Goal: Task Accomplishment & Management: Manage account settings

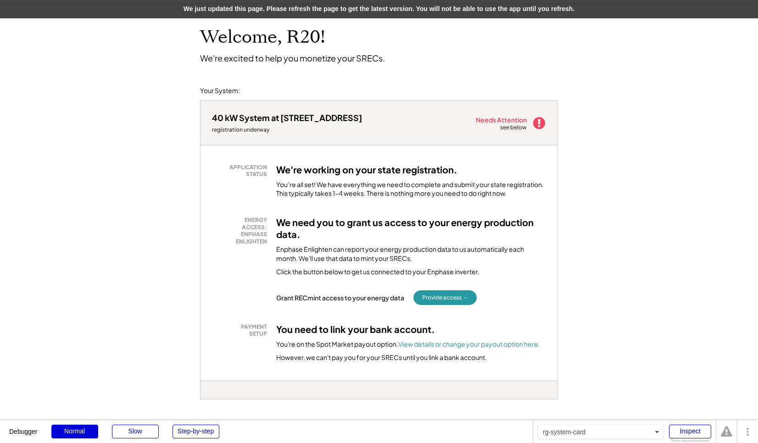
scroll to position [41, 0]
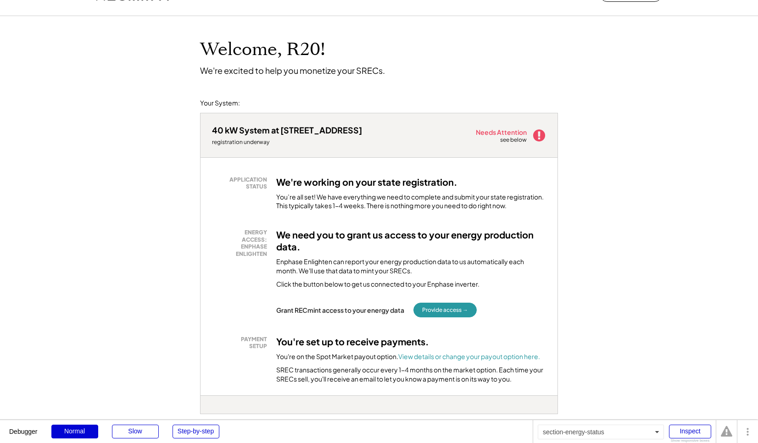
scroll to position [22, 0]
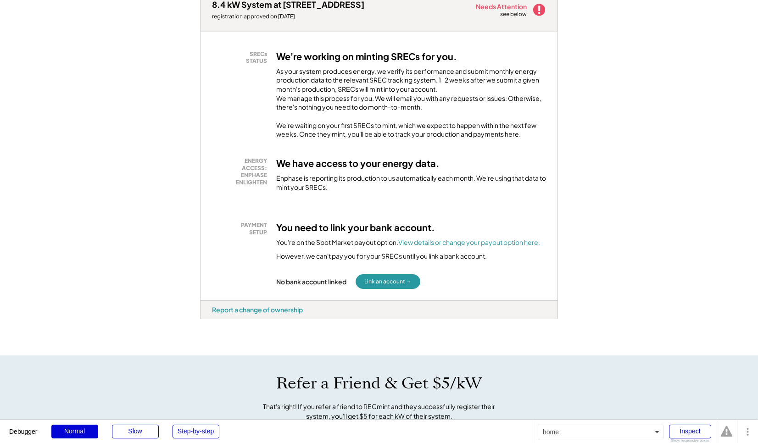
scroll to position [154, 0]
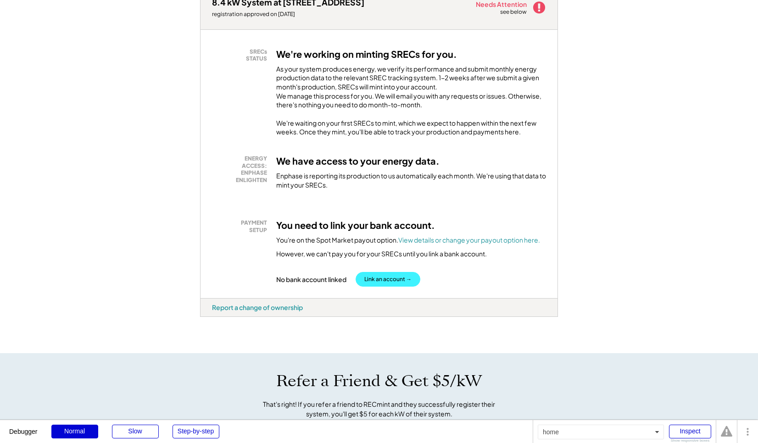
click at [388, 287] on button "Link an account →" at bounding box center [387, 279] width 65 height 15
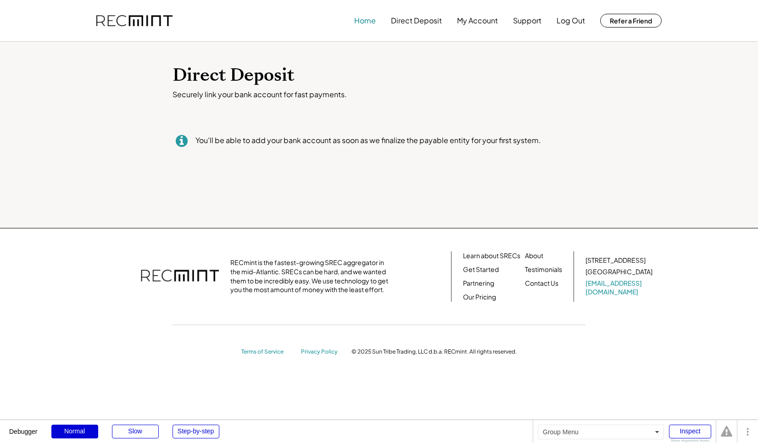
click at [360, 26] on button "Home" at bounding box center [365, 20] width 22 height 18
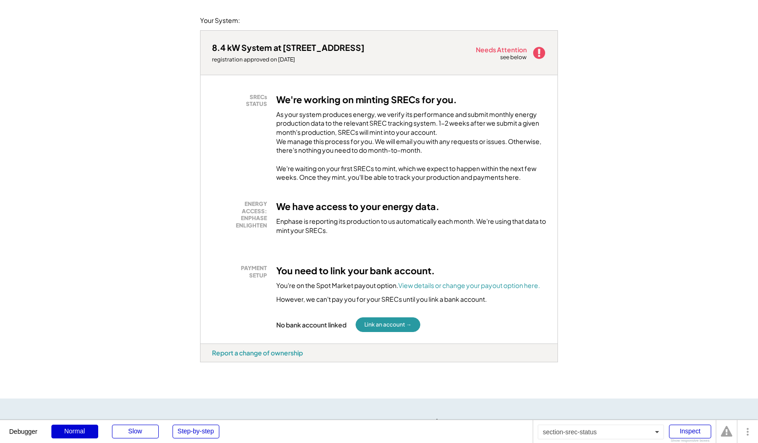
scroll to position [109, 0]
click at [387, 331] on button "Link an account →" at bounding box center [387, 323] width 65 height 15
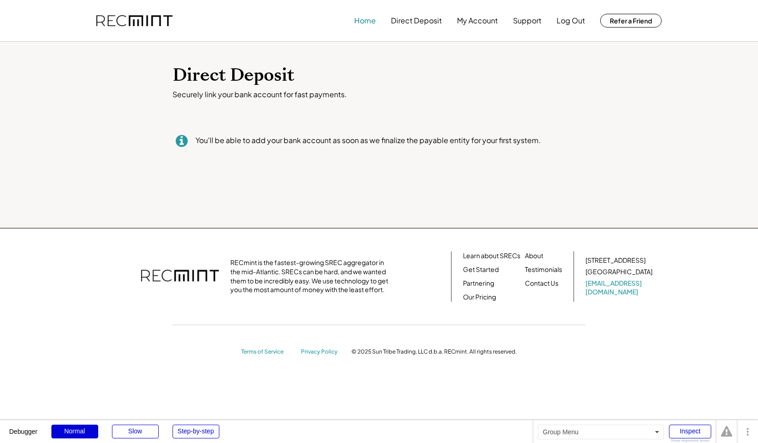
click at [364, 25] on button "Home" at bounding box center [365, 20] width 22 height 18
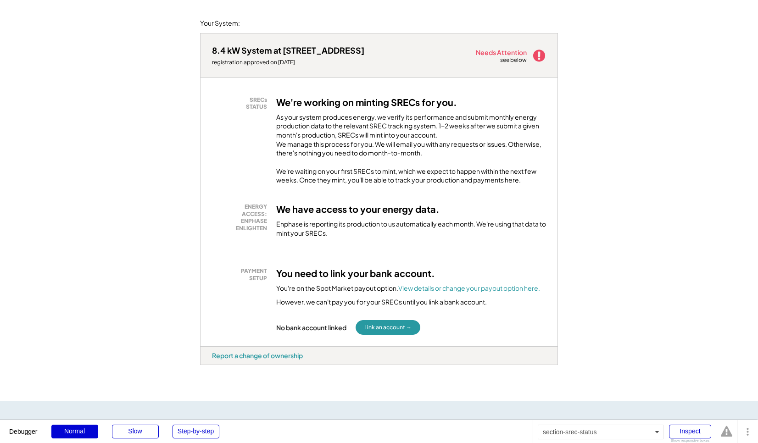
scroll to position [110, 0]
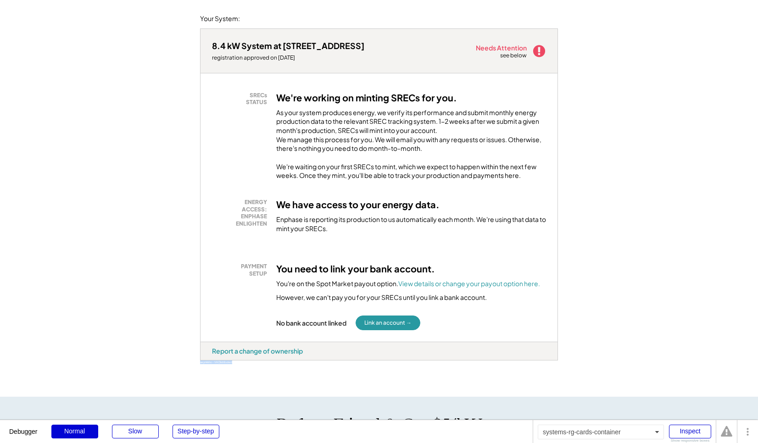
drag, startPoint x: 256, startPoint y: 380, endPoint x: 219, endPoint y: 378, distance: 37.6
click at [219, 378] on div "8.4 kW System at 4402 Laurelwood Dr registration approved on 12/04/24 Needs Att…" at bounding box center [379, 212] width 358 height 369
copy div "aeynkkho - VA Distributed"
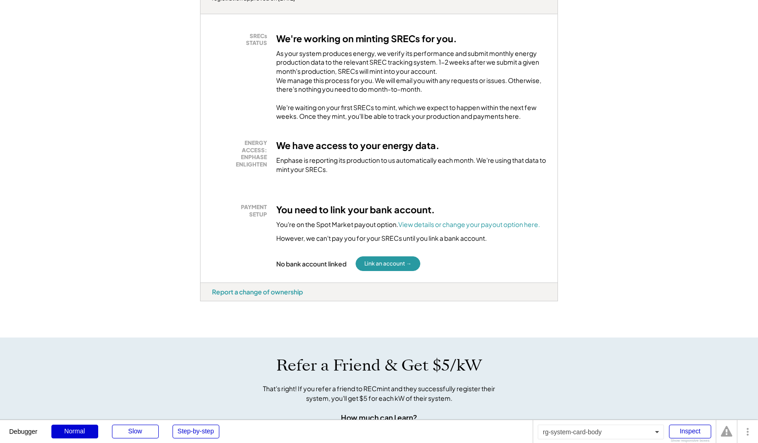
scroll to position [168, 0]
click at [392, 271] on button "Link an account →" at bounding box center [387, 264] width 65 height 15
